Goal: Transaction & Acquisition: Purchase product/service

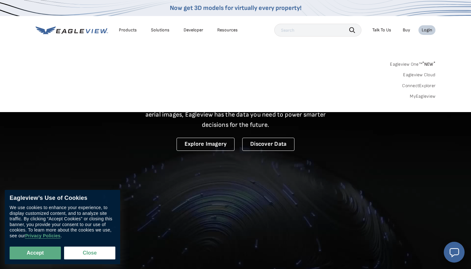
click at [422, 98] on link "MyEagleview" at bounding box center [423, 97] width 26 height 6
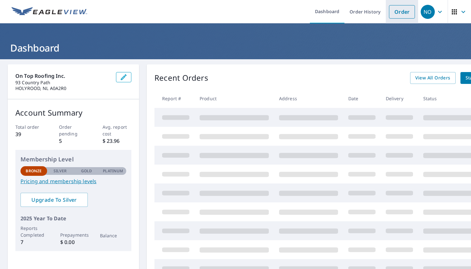
click at [407, 14] on link "Order" at bounding box center [402, 11] width 26 height 13
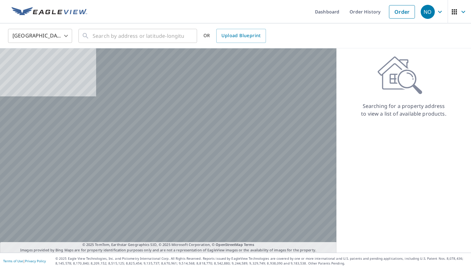
click at [65, 33] on body "NO NO Dashboard Order History Order NO United States US ​ ​ OR Upload Blueprint…" at bounding box center [235, 134] width 471 height 269
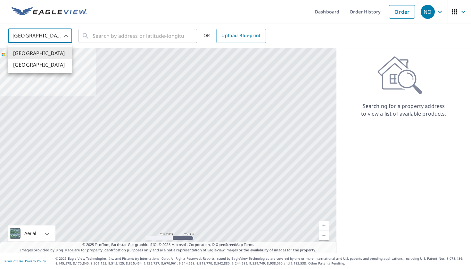
click at [29, 64] on li "[GEOGRAPHIC_DATA]" at bounding box center [40, 65] width 64 height 12
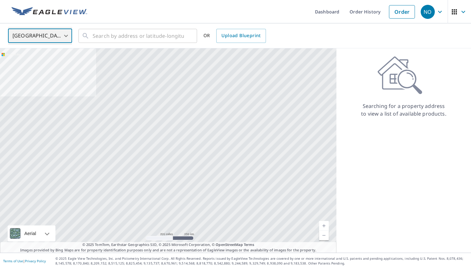
type input "CA"
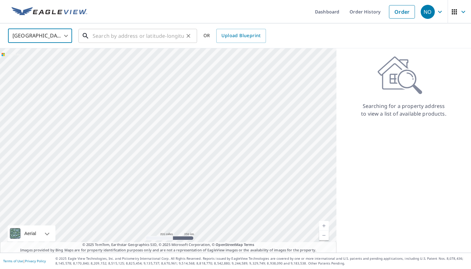
click at [101, 39] on input "text" at bounding box center [138, 36] width 91 height 18
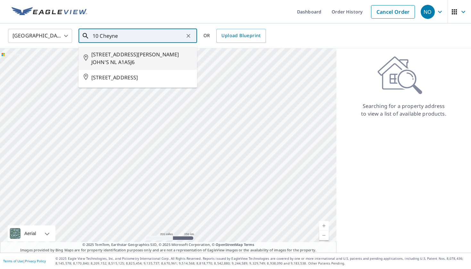
click at [119, 52] on span "10 CHEYNE DR ST. JOHN'S NL A1A5J6" at bounding box center [141, 58] width 101 height 15
type input "10 CHEYNE DR ST. JOHN'S NL A1A5J6"
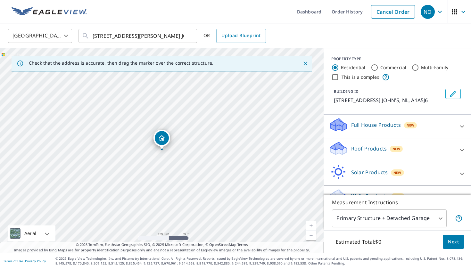
drag, startPoint x: 169, startPoint y: 138, endPoint x: 191, endPoint y: 153, distance: 26.7
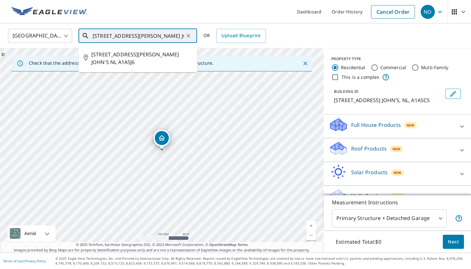
click at [155, 35] on input "10 CHEYNE DR ST. JOHN'S NL A1A5J6" at bounding box center [138, 36] width 91 height 18
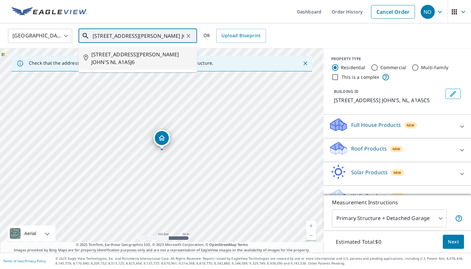
click at [149, 52] on span "10 CHEYNE DR ST. JOHN'S NL A1A5J6" at bounding box center [141, 58] width 101 height 15
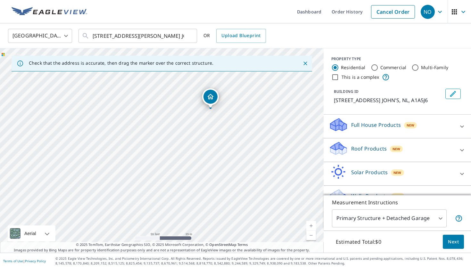
drag, startPoint x: 193, startPoint y: 156, endPoint x: 242, endPoint y: 114, distance: 63.9
click at [242, 114] on div "10 CHEYNE DR ST. JOHN'S NL A1A5J6" at bounding box center [162, 150] width 324 height 204
click at [466, 152] on div at bounding box center [461, 150] width 15 height 15
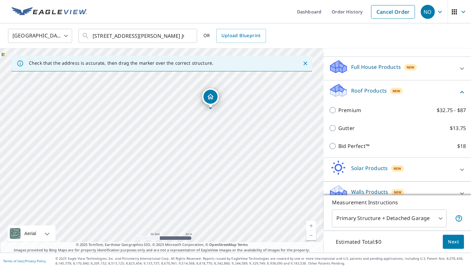
scroll to position [69, 0]
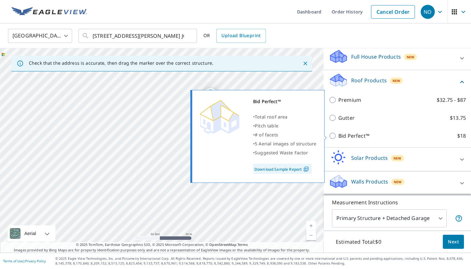
click at [333, 136] on input "Bid Perfect™ $18" at bounding box center [334, 136] width 10 height 8
checkbox input "true"
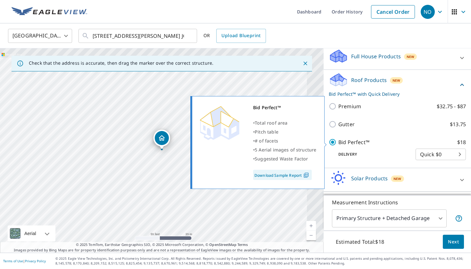
scroll to position [68, 0]
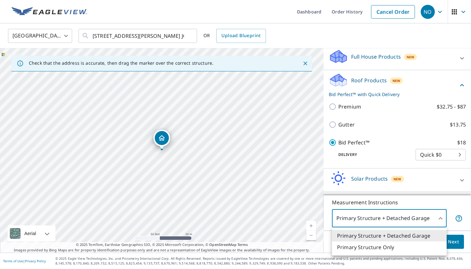
click at [439, 216] on body "NO NO Dashboard Order History Cancel Order NO Canada CA ​ 10 CHEYNE DR ST. JOHN…" at bounding box center [235, 134] width 471 height 269
click at [386, 249] on li "Primary Structure Only" at bounding box center [389, 248] width 115 height 12
type input "2"
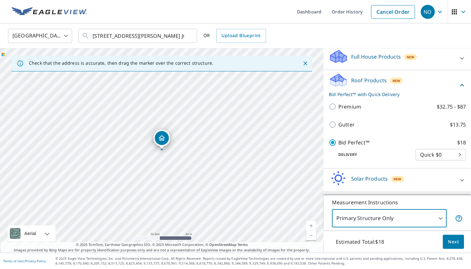
click at [454, 245] on span "Next" at bounding box center [453, 242] width 11 height 8
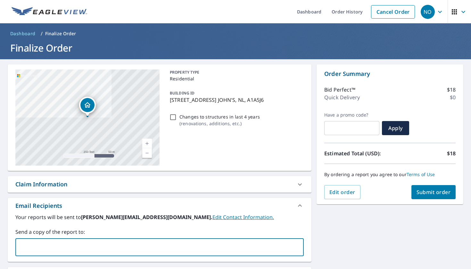
click at [27, 242] on input "text" at bounding box center [154, 247] width 273 height 12
type input "ronnie@ontoproofing.ca"
click at [318, 240] on div "10 CHEYNE DR ST. JOHN'S NL A1A5J6 Aerial Road A standard road map Aerial A deta…" at bounding box center [235, 193] width 471 height 269
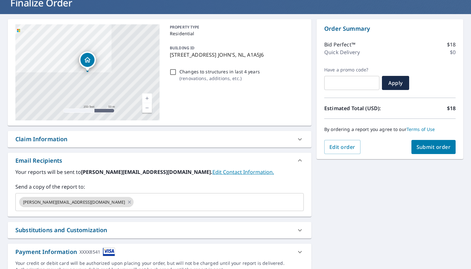
scroll to position [42, 0]
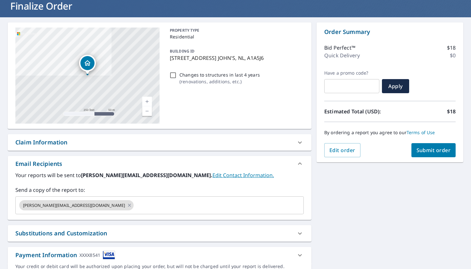
click at [435, 150] on span "Submit order" at bounding box center [433, 150] width 34 height 7
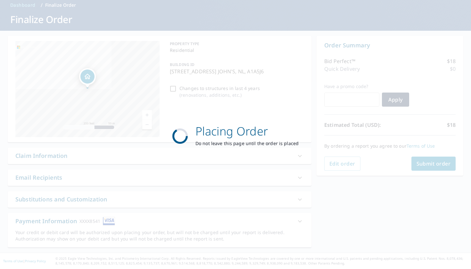
scroll to position [29, 0]
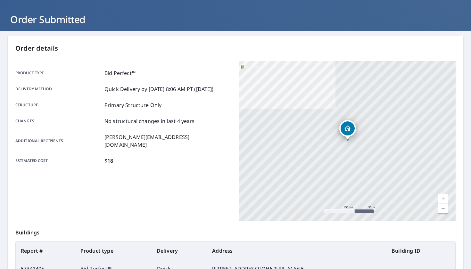
click at [184, 183] on div "Product type Bid Perfect™ Delivery method Quick Delivery by 9/9/2025 8:06 AM PT…" at bounding box center [123, 141] width 216 height 160
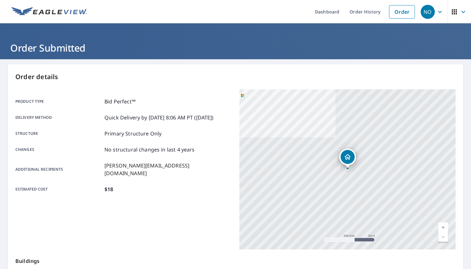
click at [440, 12] on icon "button" at bounding box center [440, 12] width 4 height 2
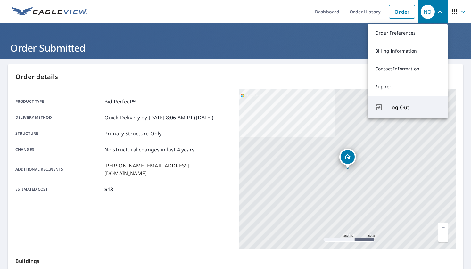
click at [398, 109] on span "Log Out" at bounding box center [414, 107] width 51 height 8
